Goal: Information Seeking & Learning: Learn about a topic

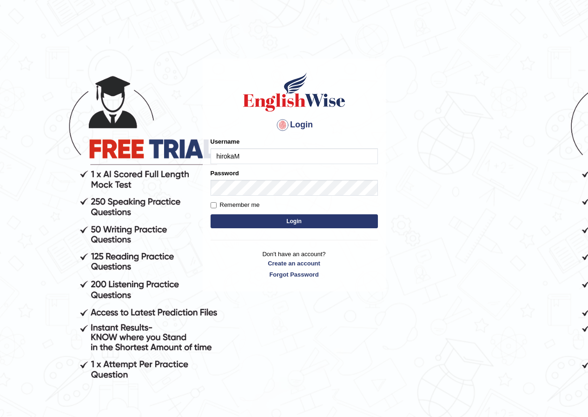
type input "hirokaM"
click at [293, 219] on button "Login" at bounding box center [294, 221] width 167 height 14
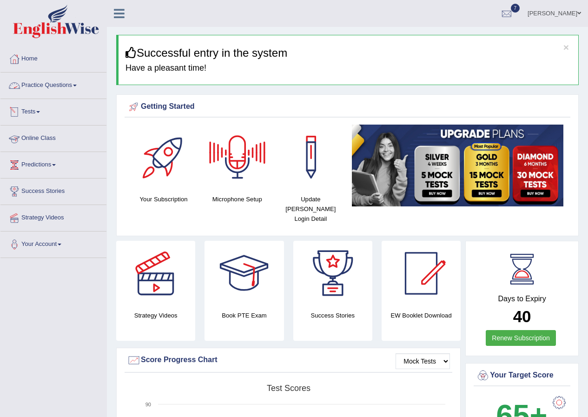
click at [57, 86] on link "Practice Questions" at bounding box center [53, 84] width 106 height 23
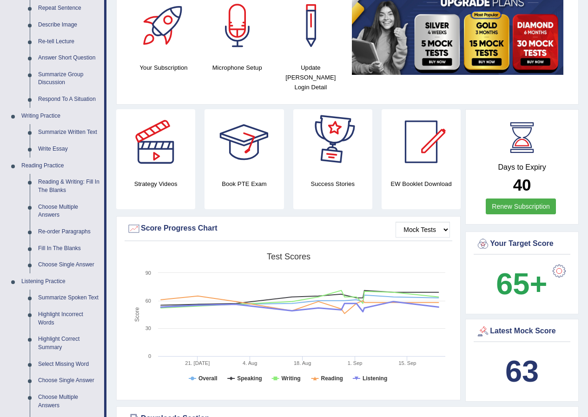
scroll to position [139, 0]
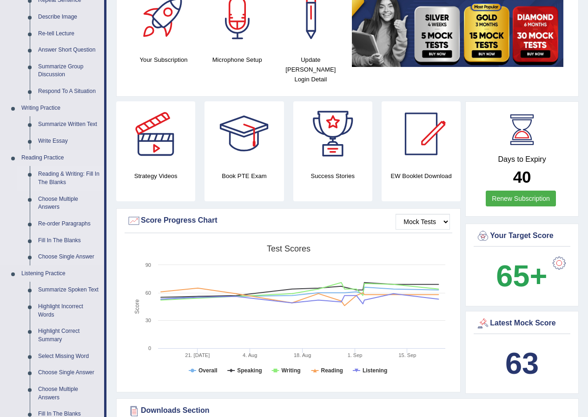
click at [46, 173] on link "Reading & Writing: Fill In The Blanks" at bounding box center [69, 178] width 70 height 25
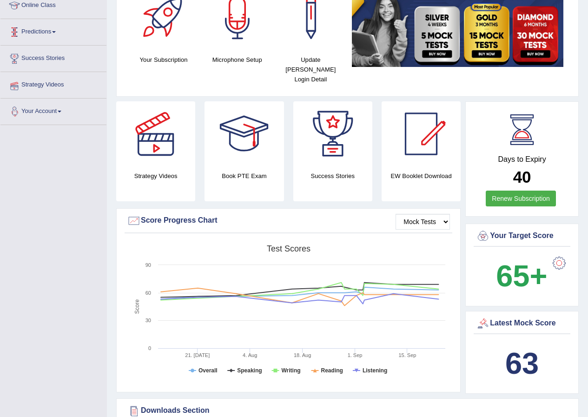
scroll to position [164, 0]
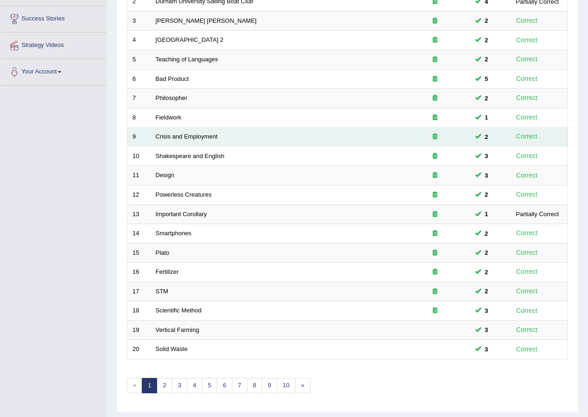
scroll to position [199, 0]
